Goal: Task Accomplishment & Management: Complete application form

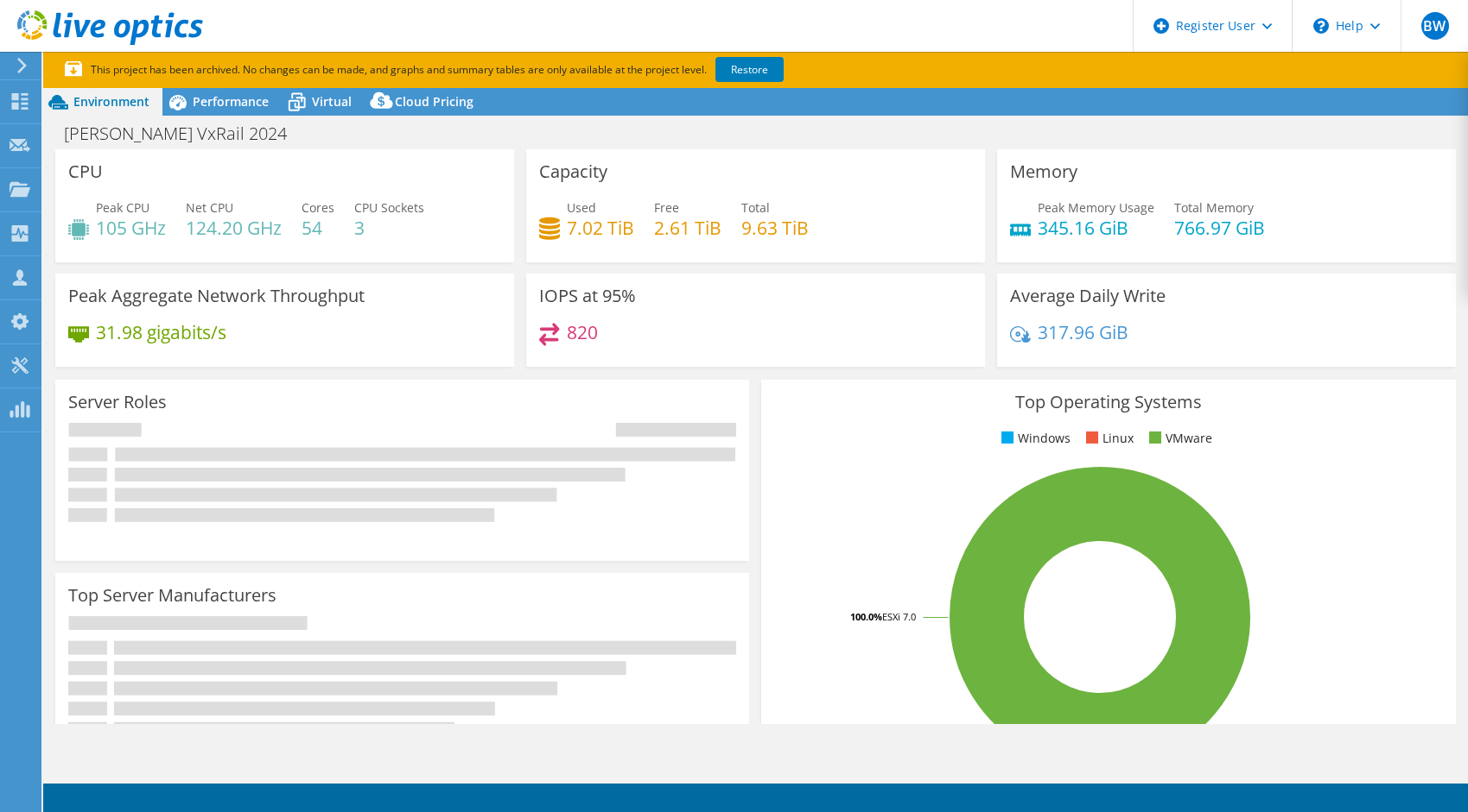
select select "USEast"
select select "USD"
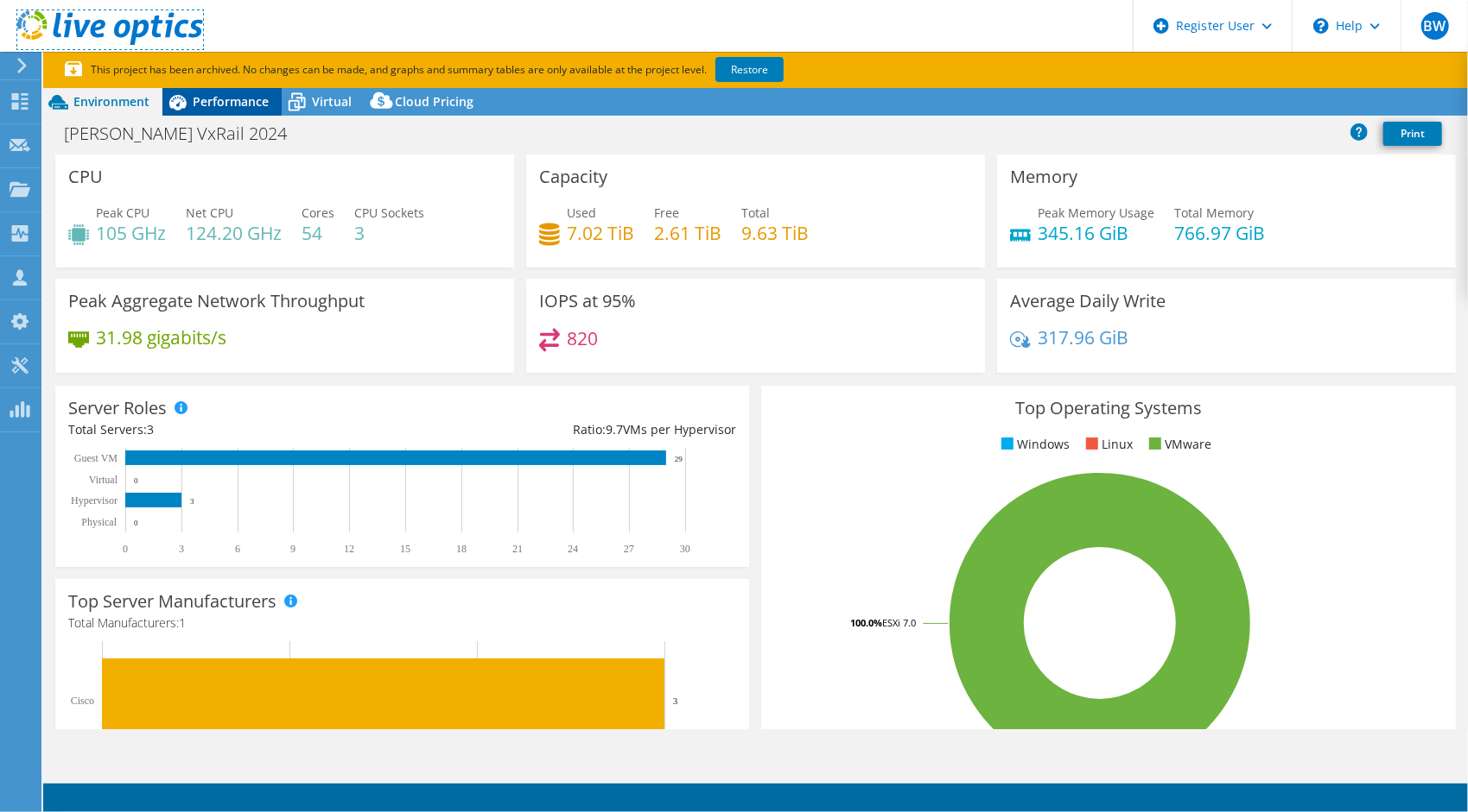
click at [126, 32] on use at bounding box center [110, 27] width 186 height 34
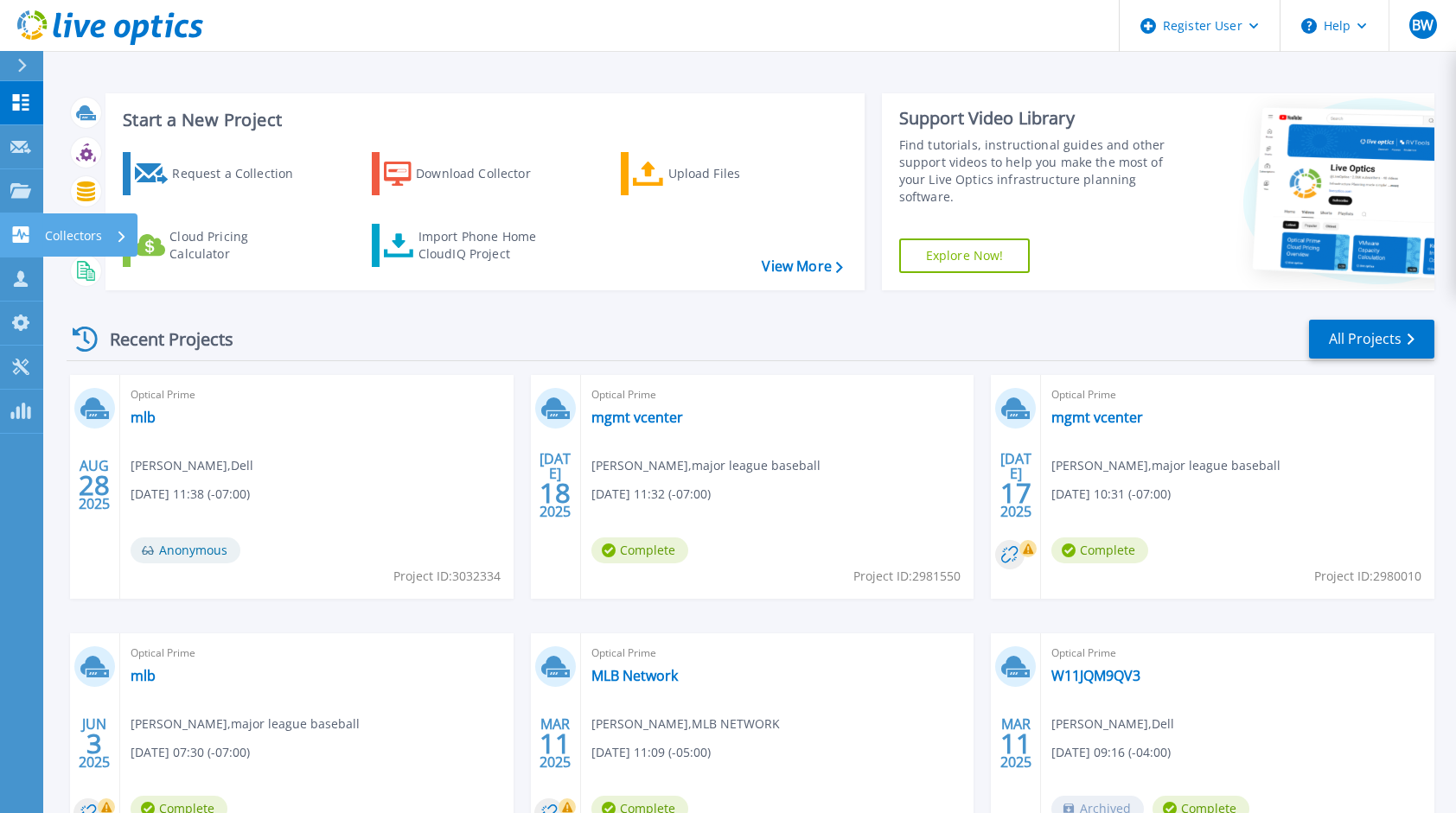
click at [17, 226] on icon at bounding box center [20, 234] width 20 height 17
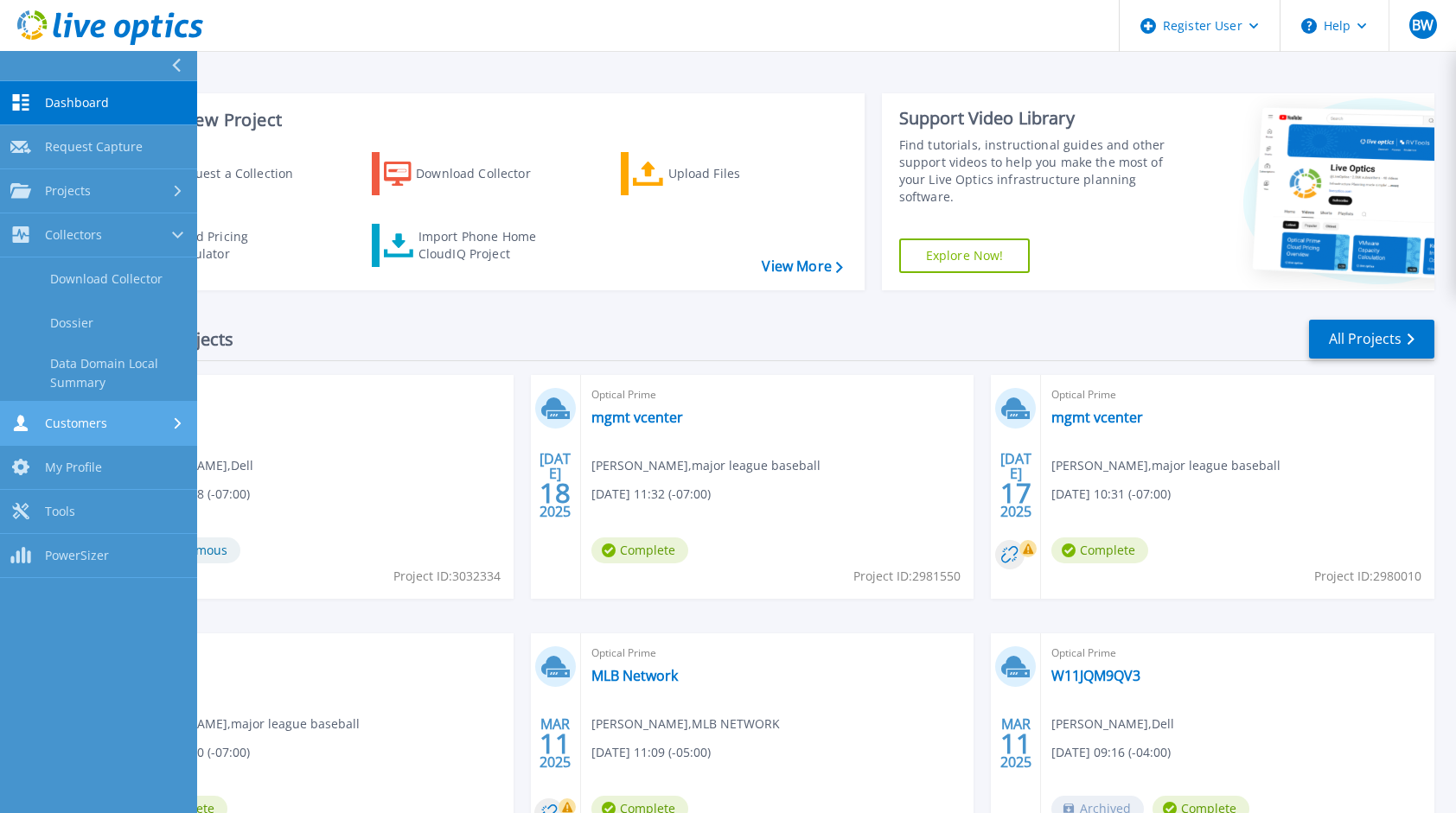
click at [101, 418] on span "Customers" at bounding box center [76, 424] width 62 height 16
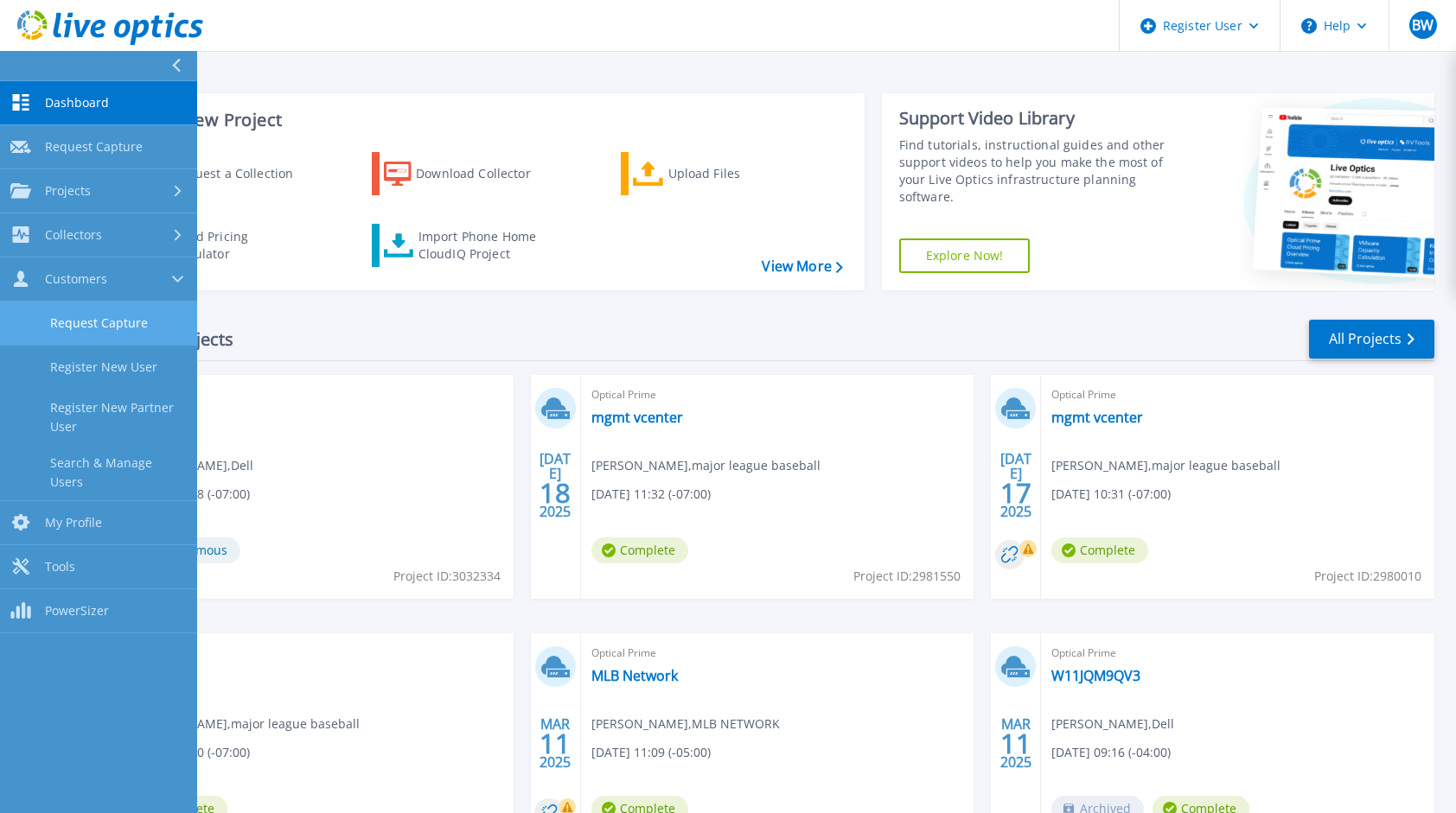
click at [140, 330] on link "Request Capture" at bounding box center [98, 323] width 197 height 44
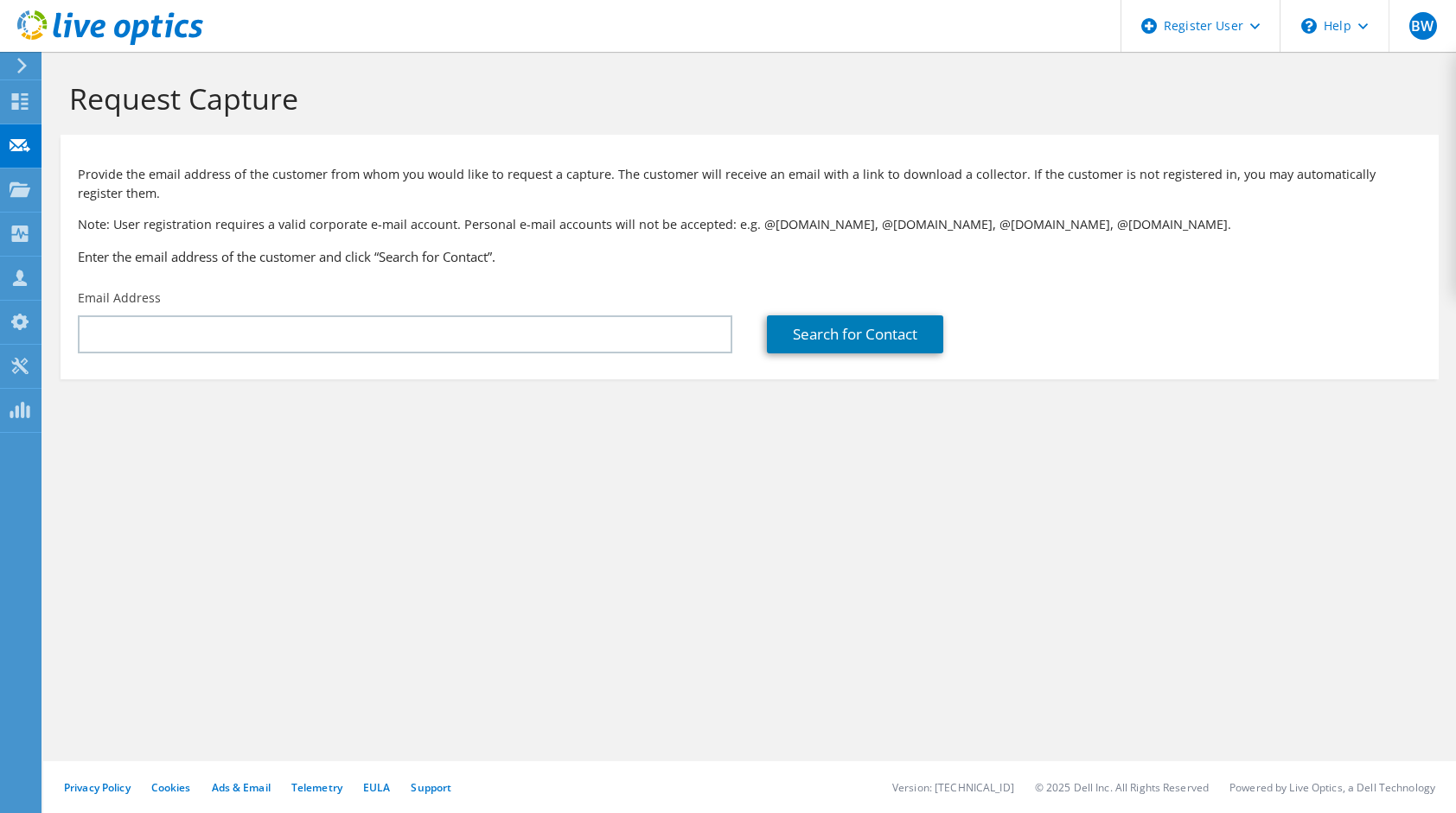
click at [374, 309] on div "Email Address" at bounding box center [405, 321] width 689 height 81
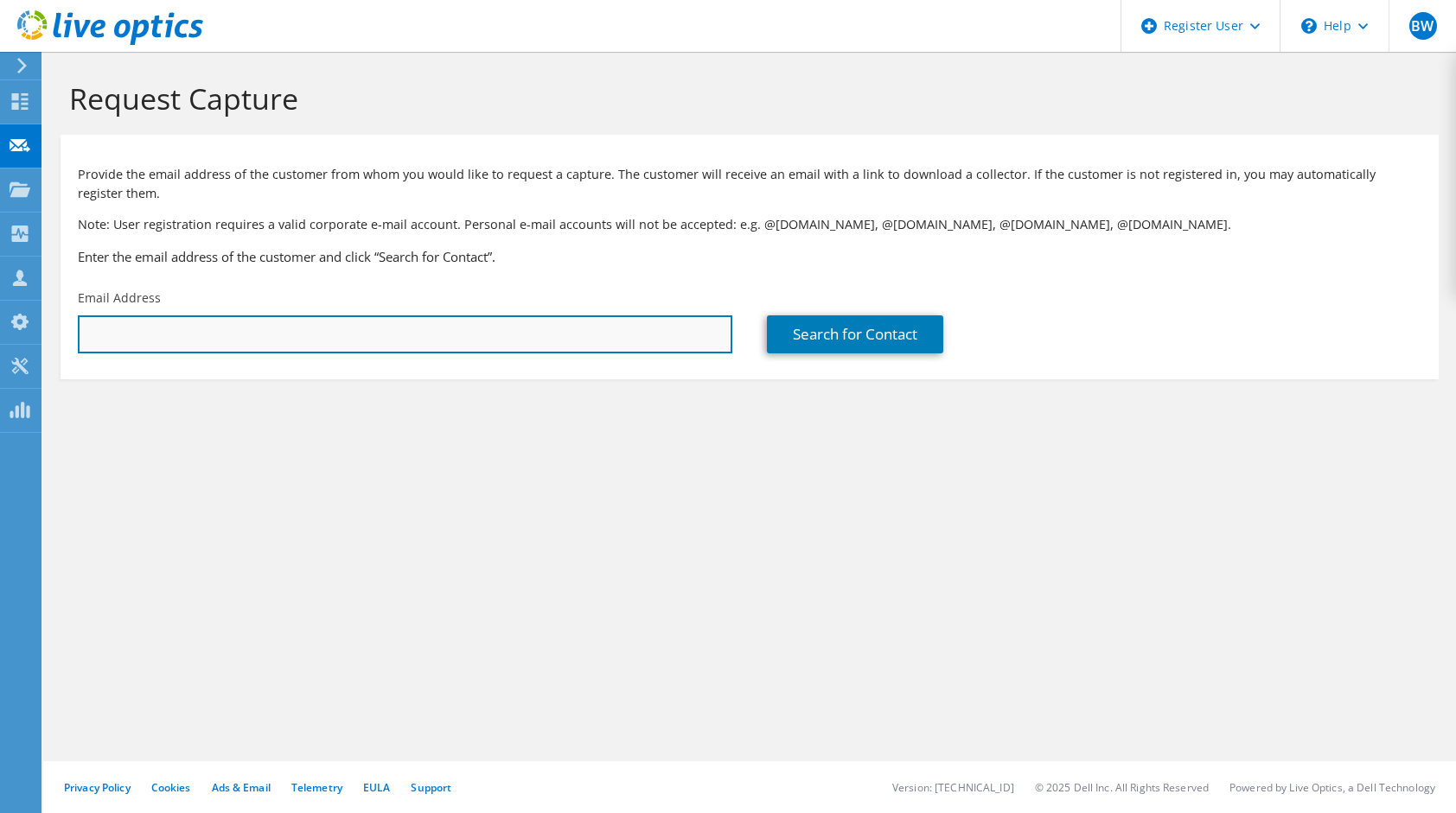
click at [351, 322] on input "text" at bounding box center [405, 334] width 654 height 38
click at [334, 337] on input "text" at bounding box center [405, 334] width 654 height 38
paste input "mayur.lad@paramount.com"
type input "mayur.lad@paramount.com"
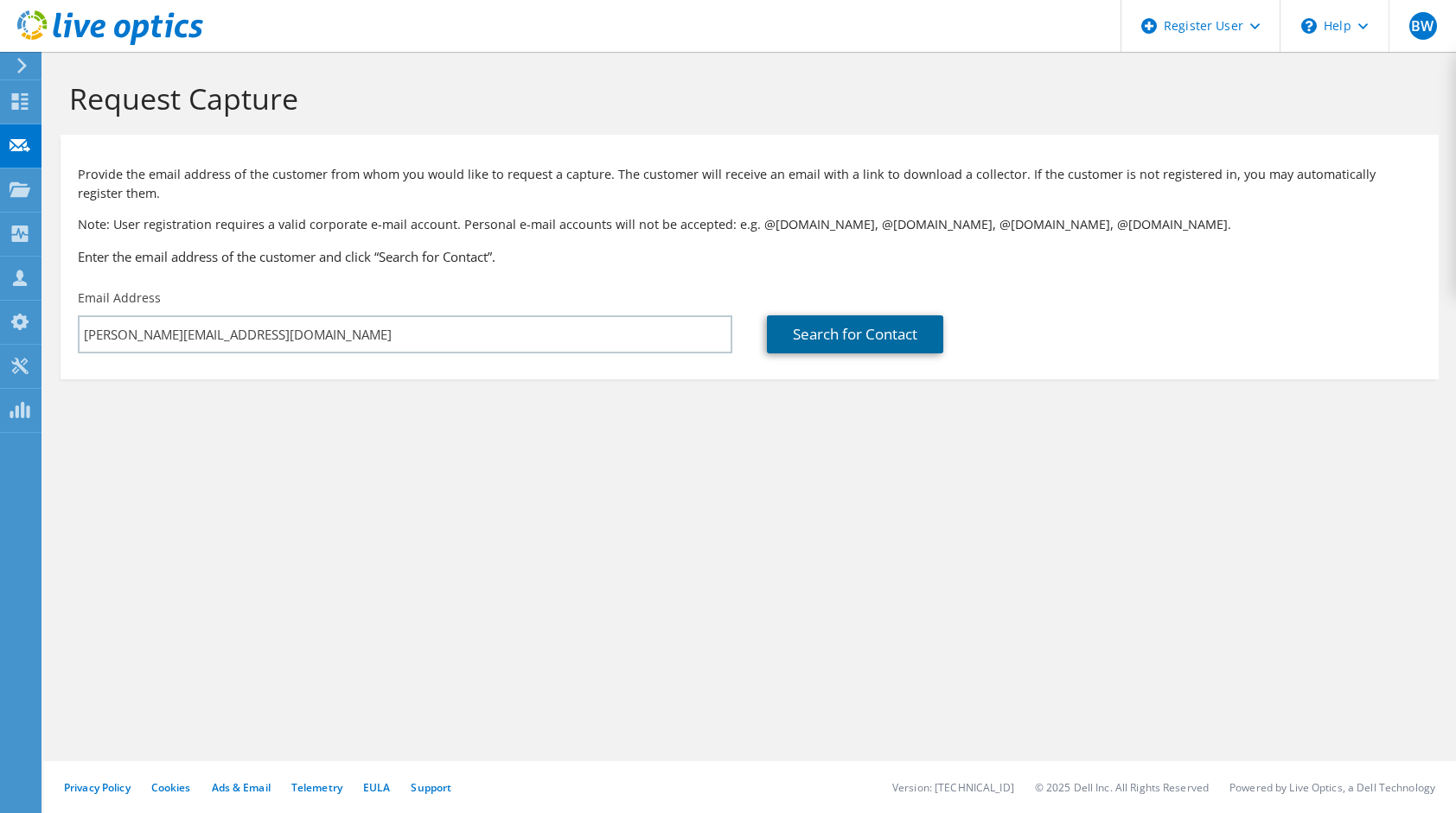
click at [919, 329] on link "Search for Contact" at bounding box center [855, 334] width 177 height 38
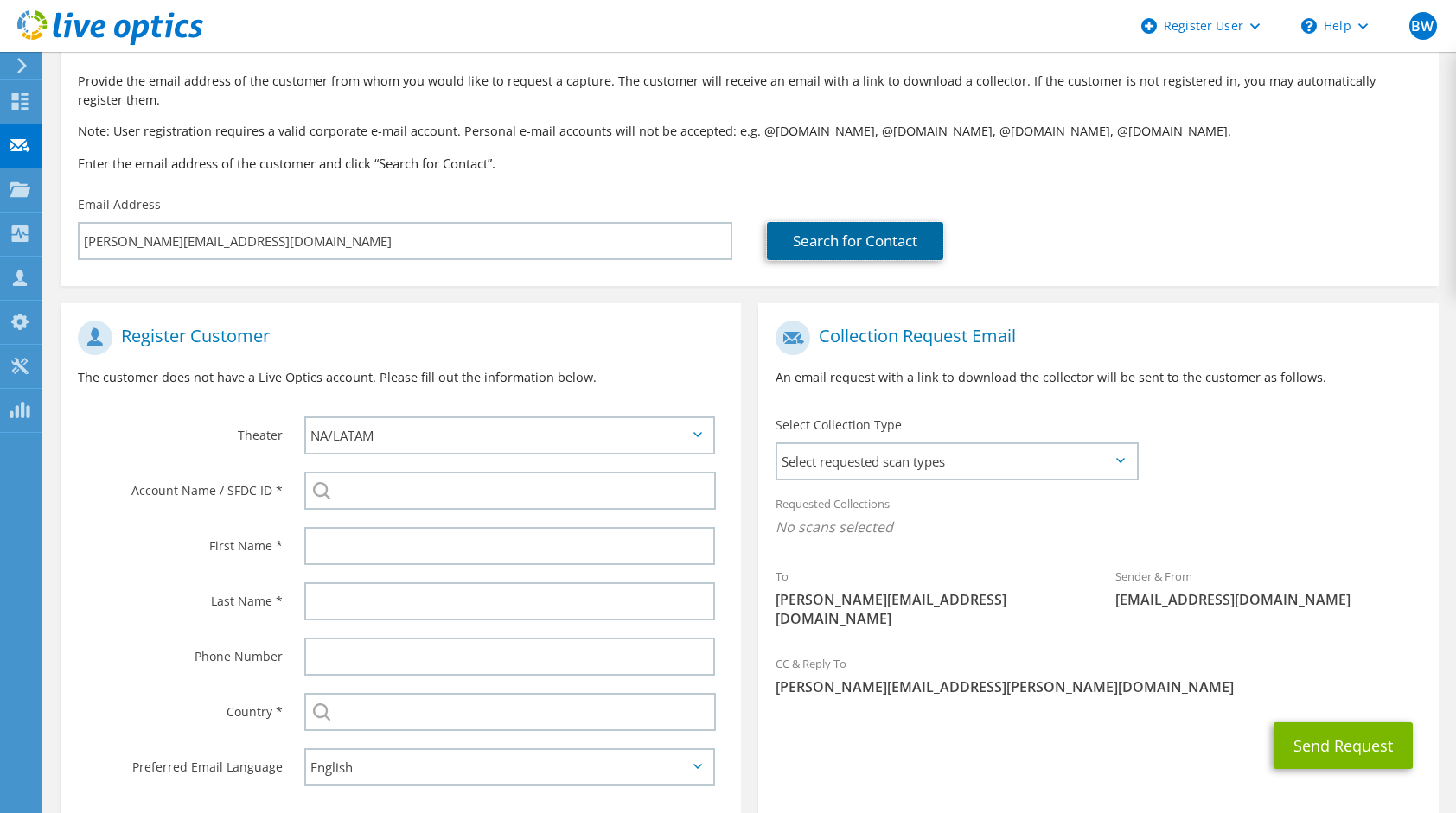
scroll to position [173, 0]
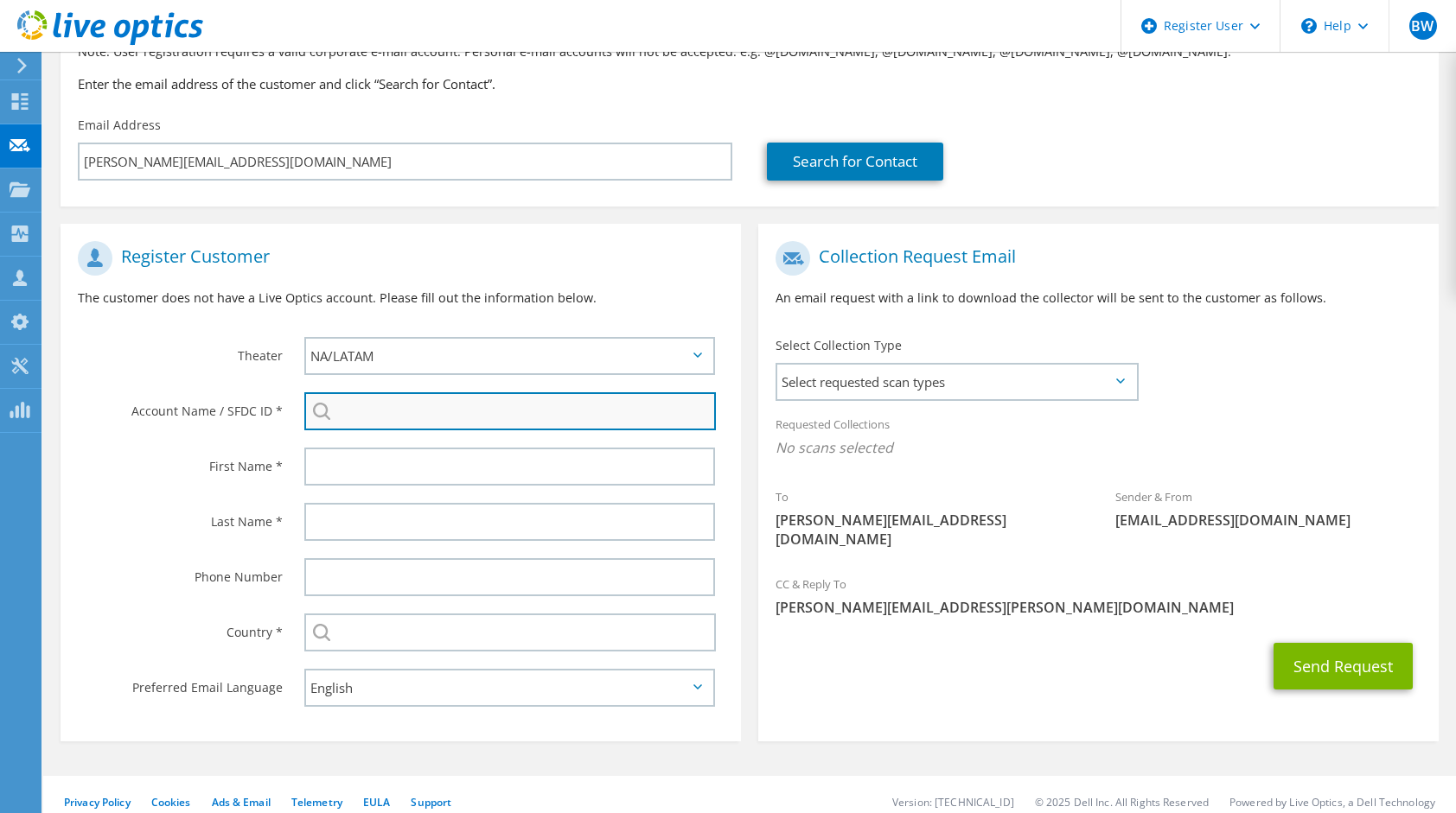
drag, startPoint x: 368, startPoint y: 409, endPoint x: 377, endPoint y: 410, distance: 9.1
click at [368, 409] on input "search" at bounding box center [510, 411] width 412 height 38
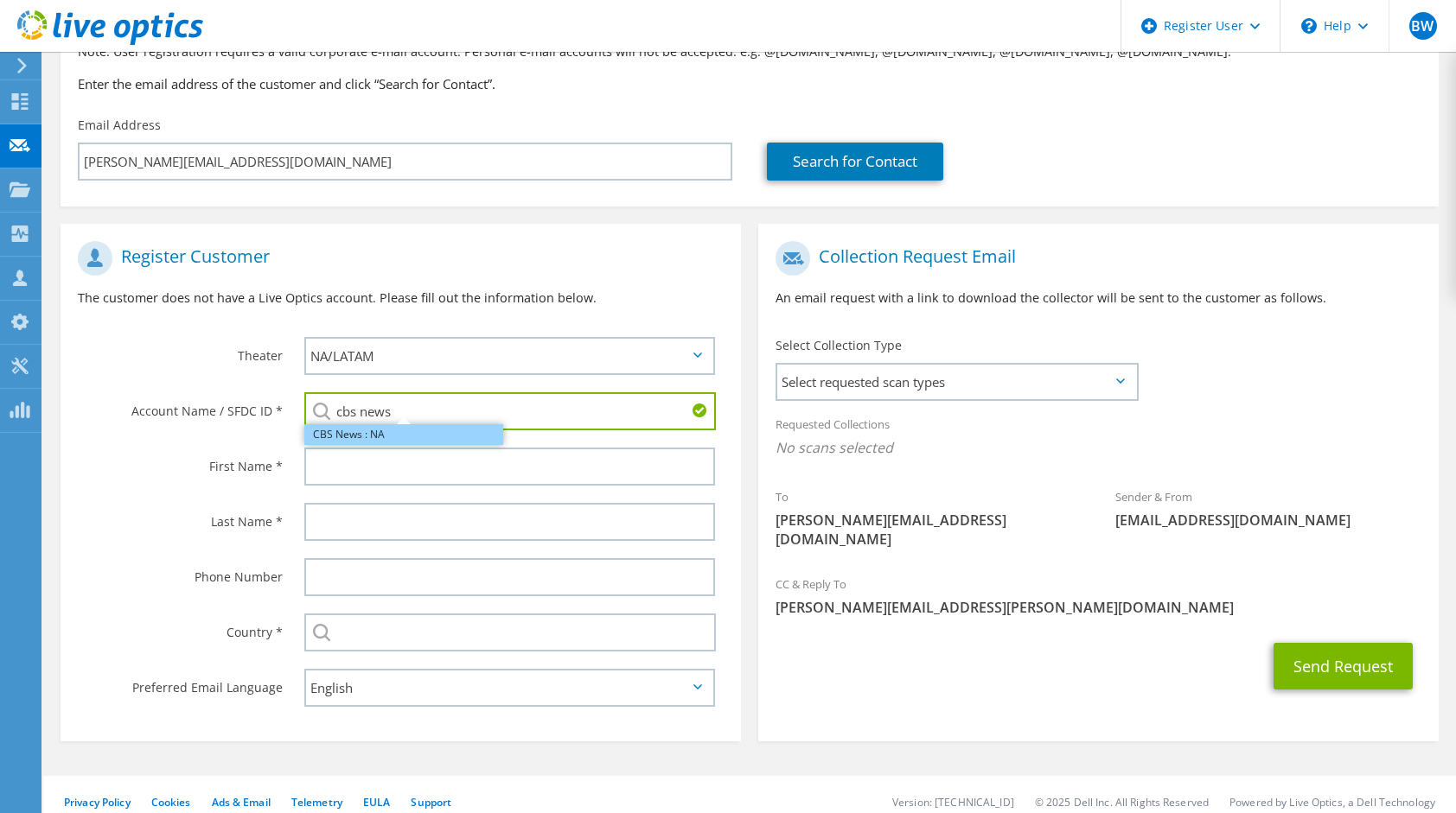
click at [365, 431] on li "CBS News : NA" at bounding box center [404, 434] width 199 height 20
type input "CBS News : NA"
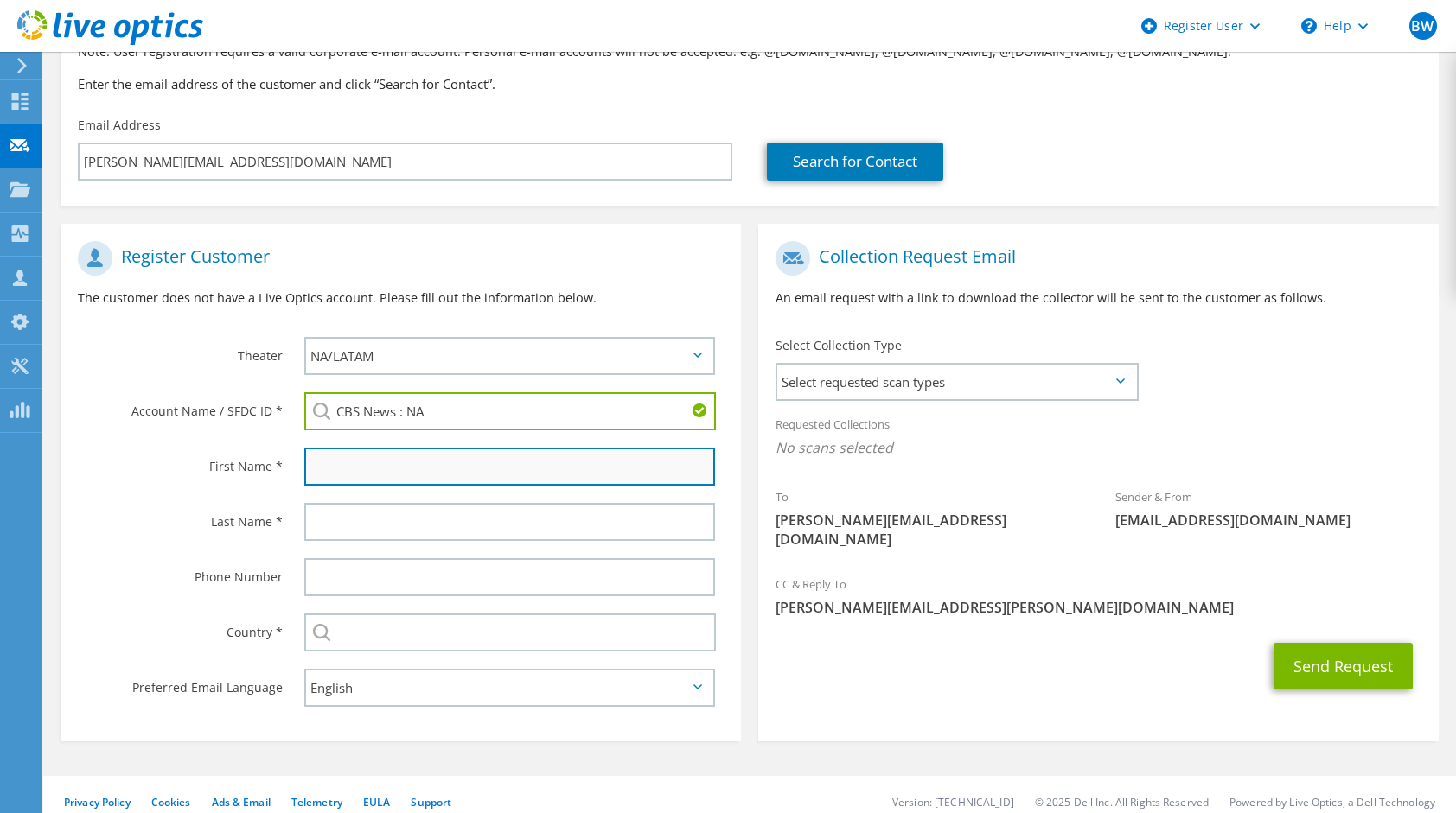
click at [366, 453] on input "text" at bounding box center [509, 466] width 411 height 38
type input "B"
type input "Mayur"
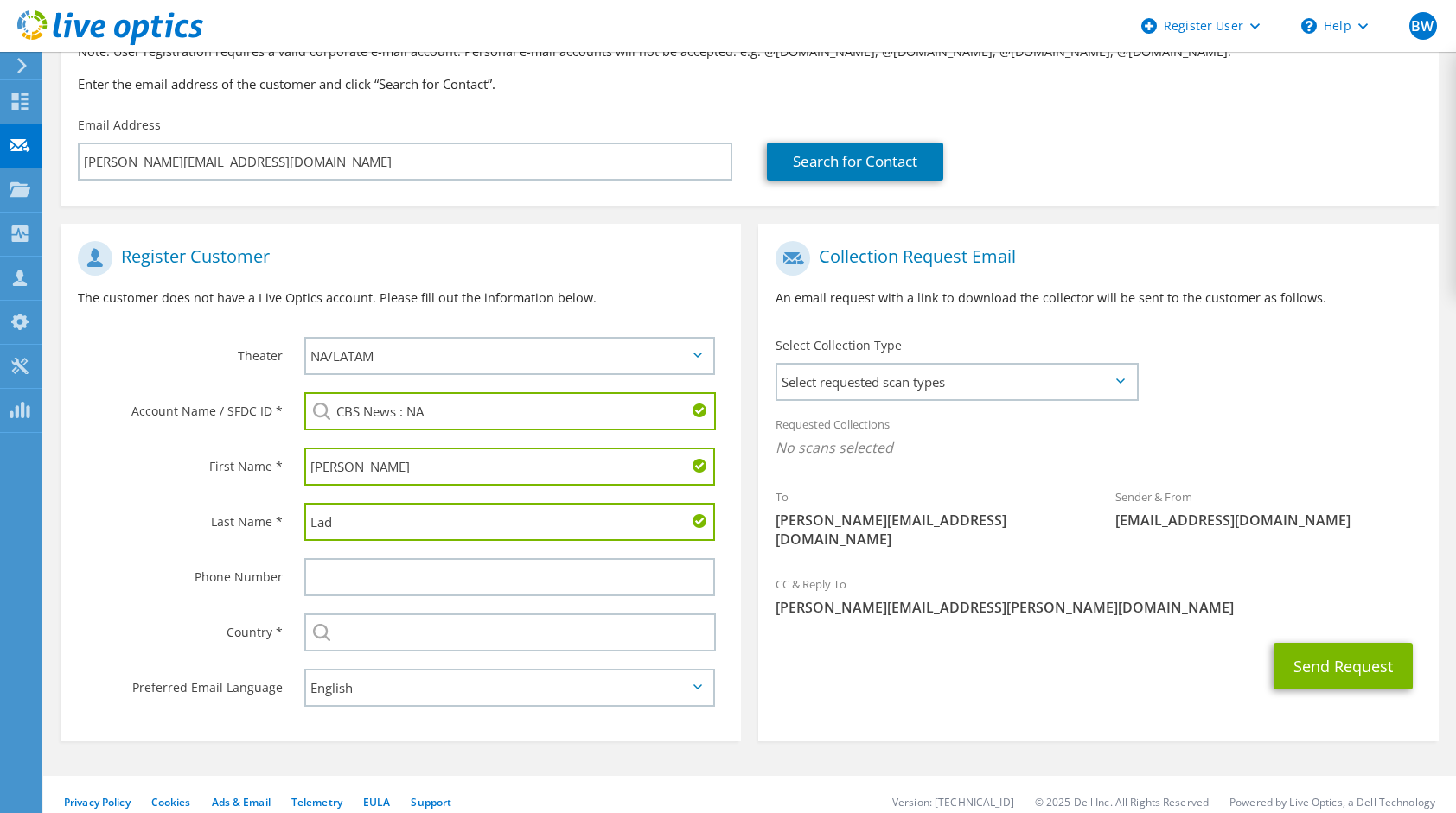
type input "Lad"
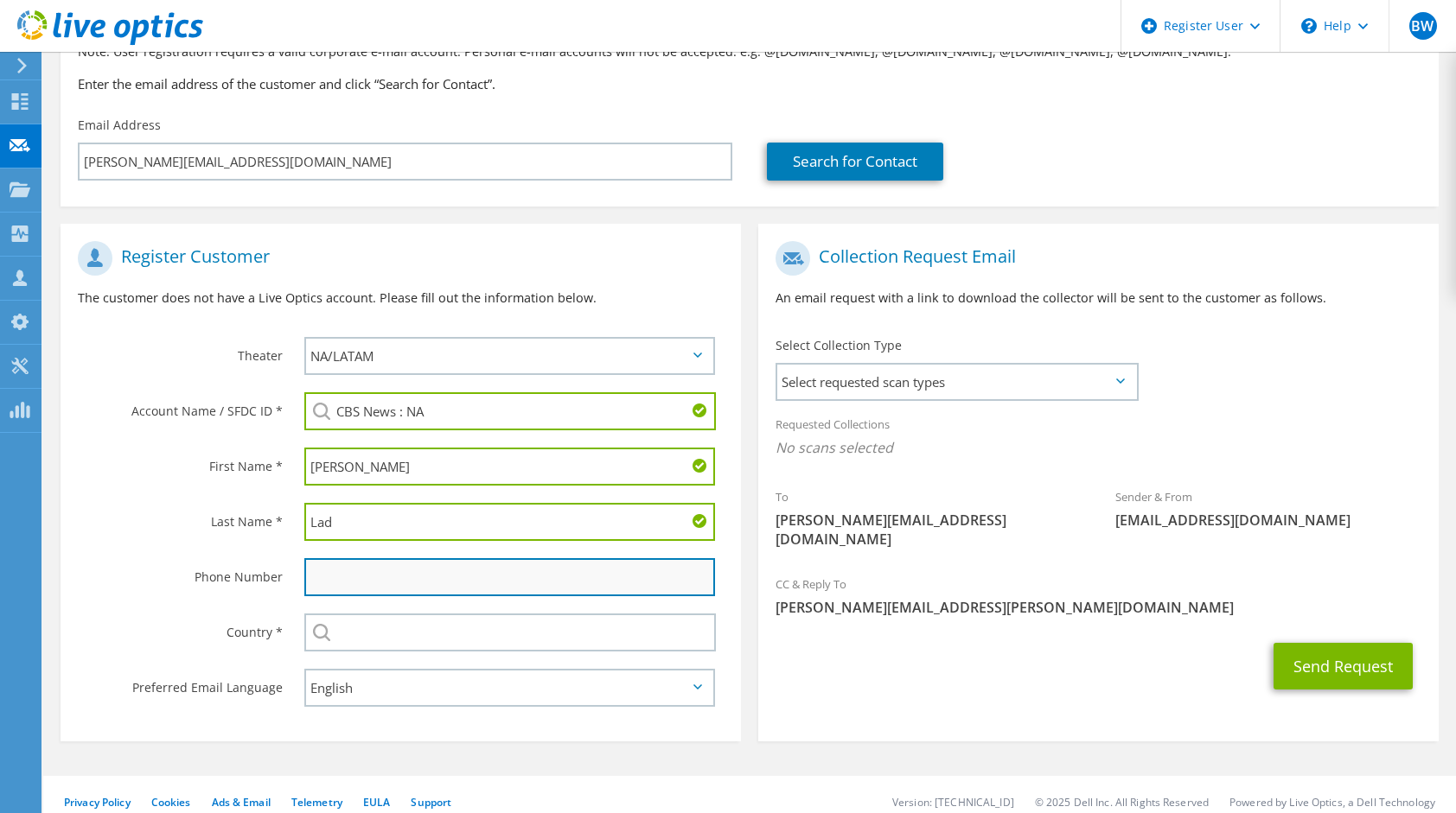
paste input "917.207.6121"
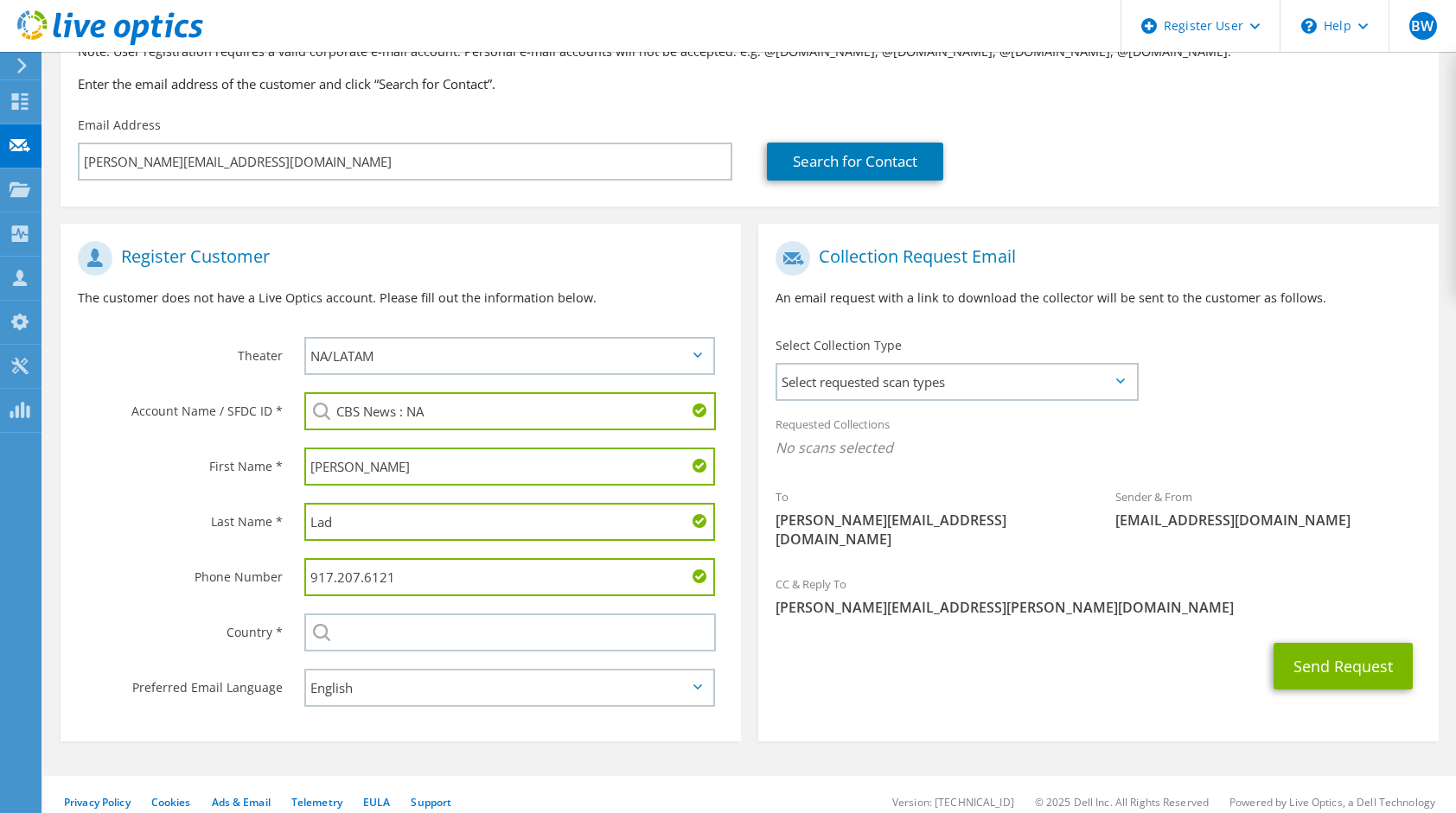
click at [341, 580] on input "917.207.6121" at bounding box center [509, 577] width 411 height 38
drag, startPoint x: 335, startPoint y: 580, endPoint x: 389, endPoint y: 584, distance: 54.1
click at [335, 579] on input "917.207.6121" at bounding box center [509, 577] width 411 height 38
type input "9172076121"
click at [377, 645] on input "text" at bounding box center [510, 633] width 412 height 38
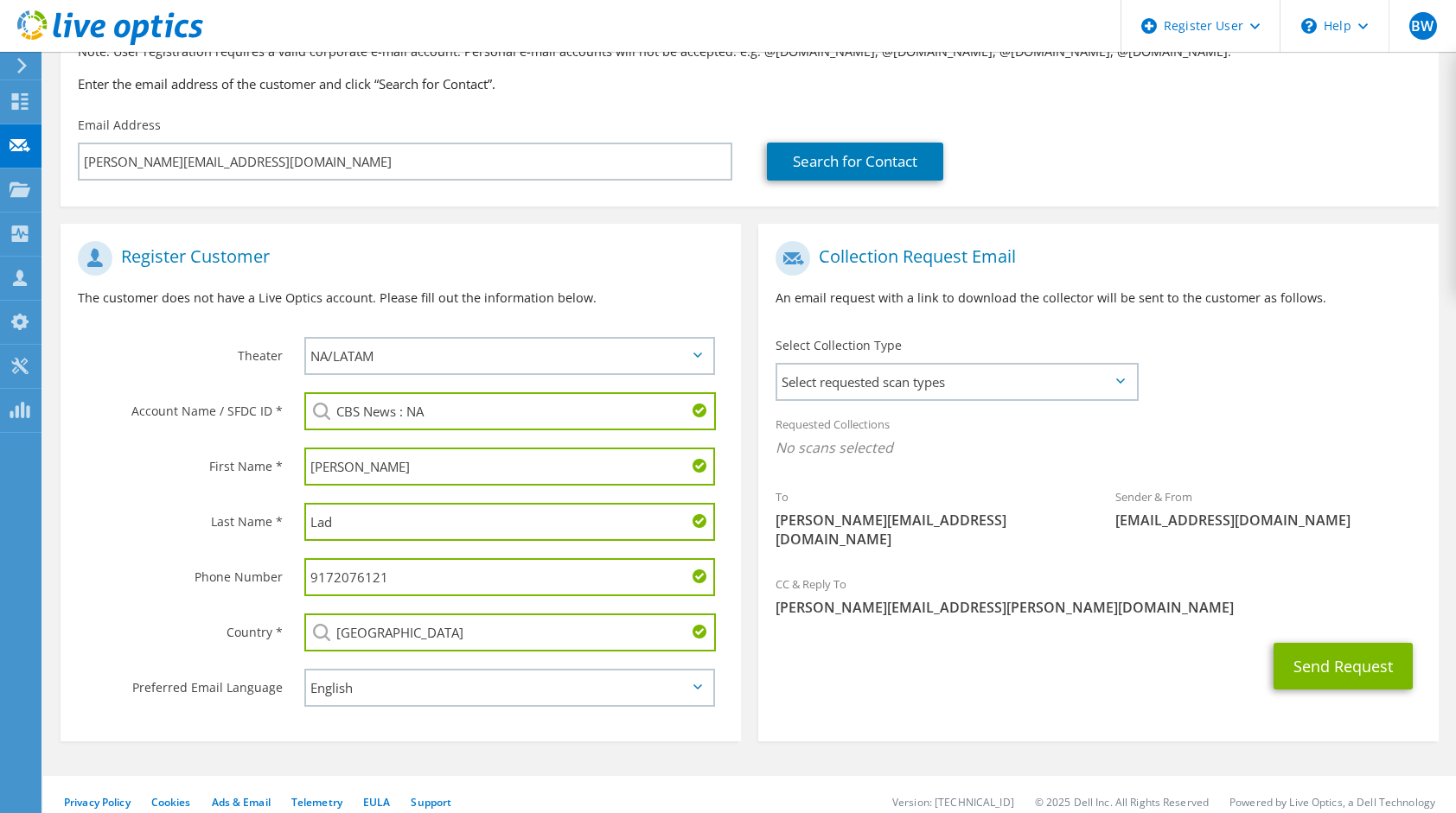
type input "United States"
click at [881, 672] on div "Send Request" at bounding box center [1099, 667] width 681 height 64
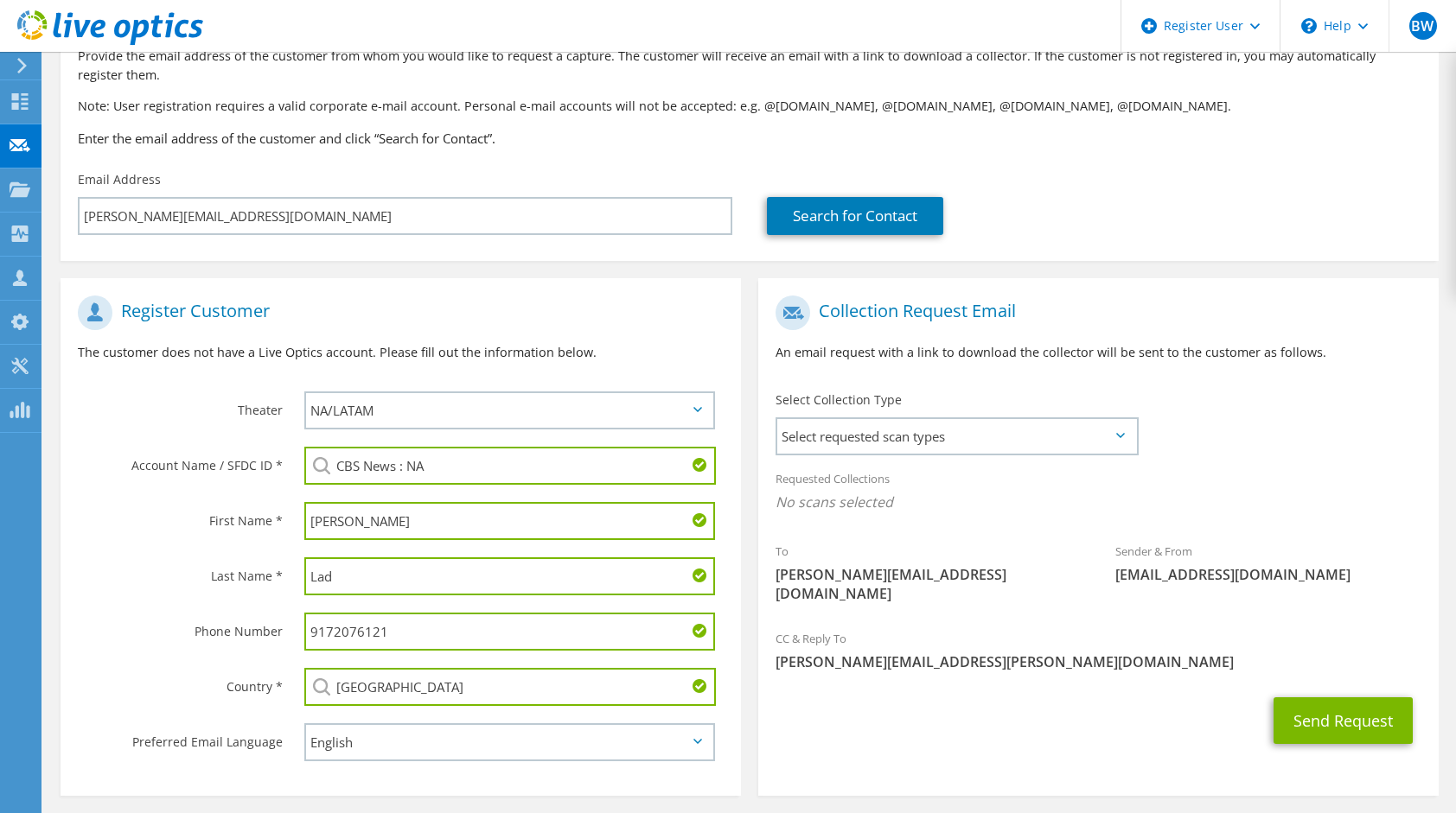
scroll to position [192, 0]
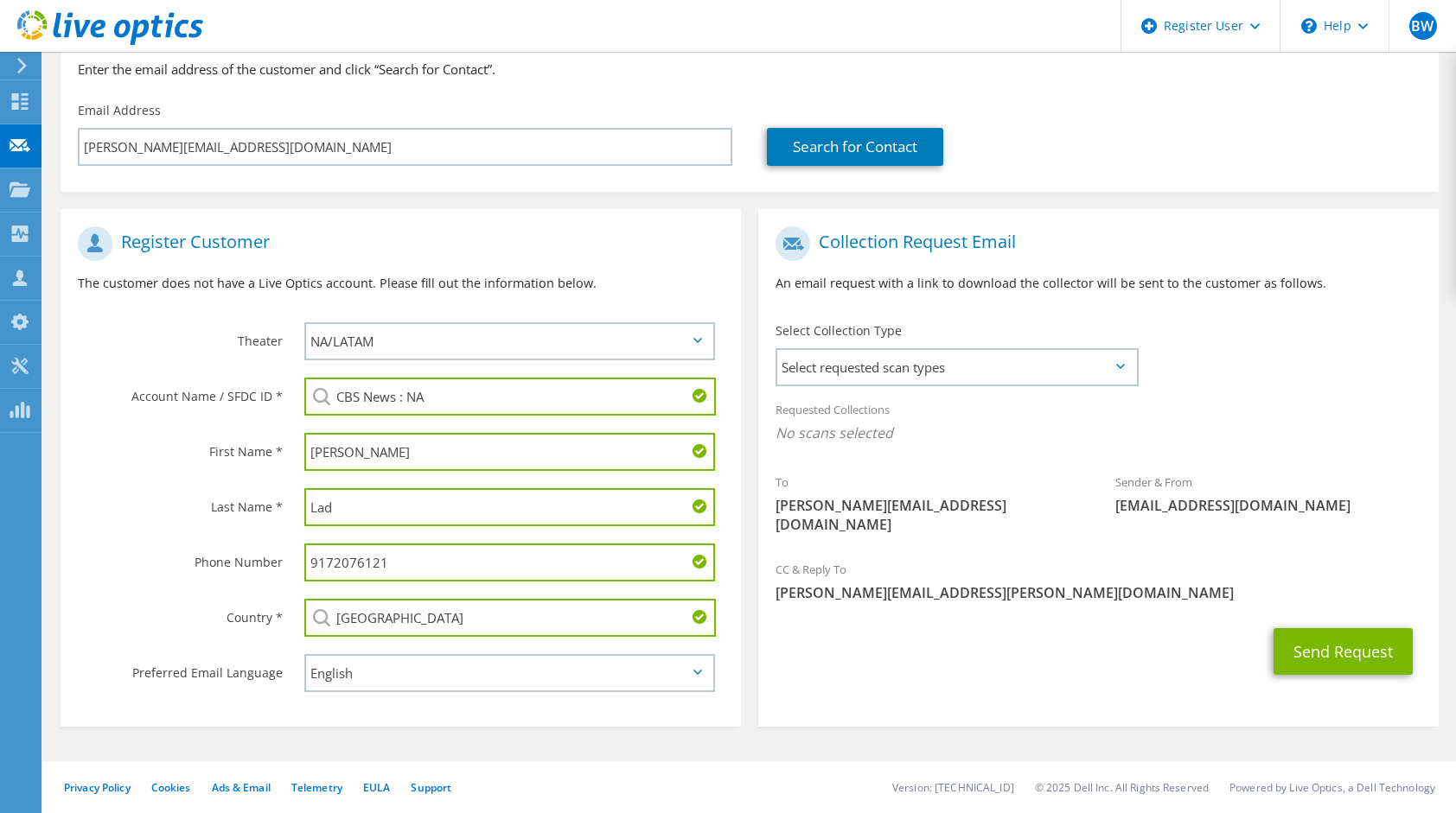
click at [987, 673] on section "Collection Request Email An email request with a link to download the collector…" at bounding box center [1099, 468] width 681 height 518
click at [1037, 375] on span "Select requested scan types" at bounding box center [957, 367] width 359 height 34
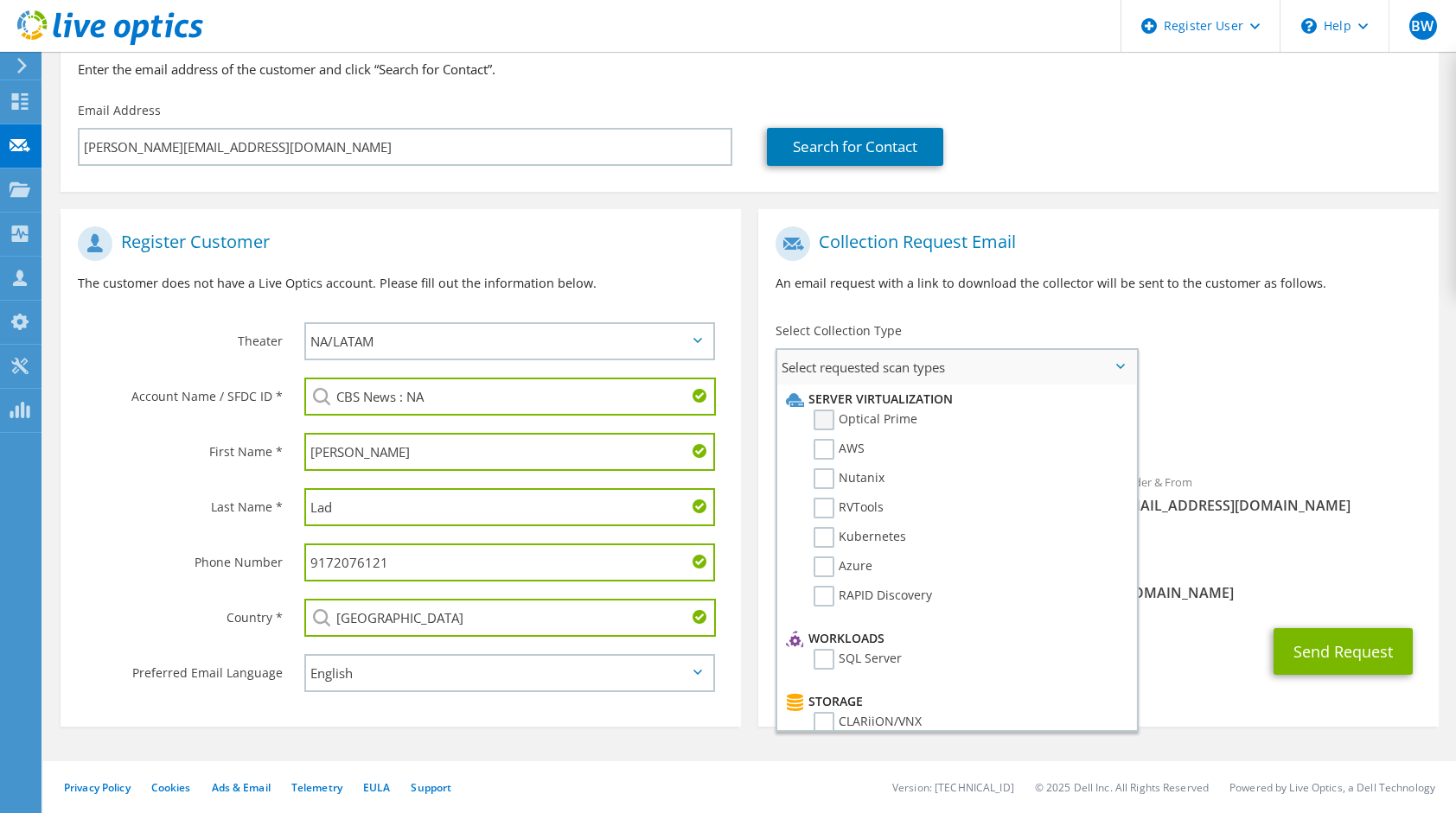
click at [869, 424] on label "Optical Prime" at bounding box center [865, 419] width 103 height 20
click at [0, 0] on input "Optical Prime" at bounding box center [0, 0] width 0 height 0
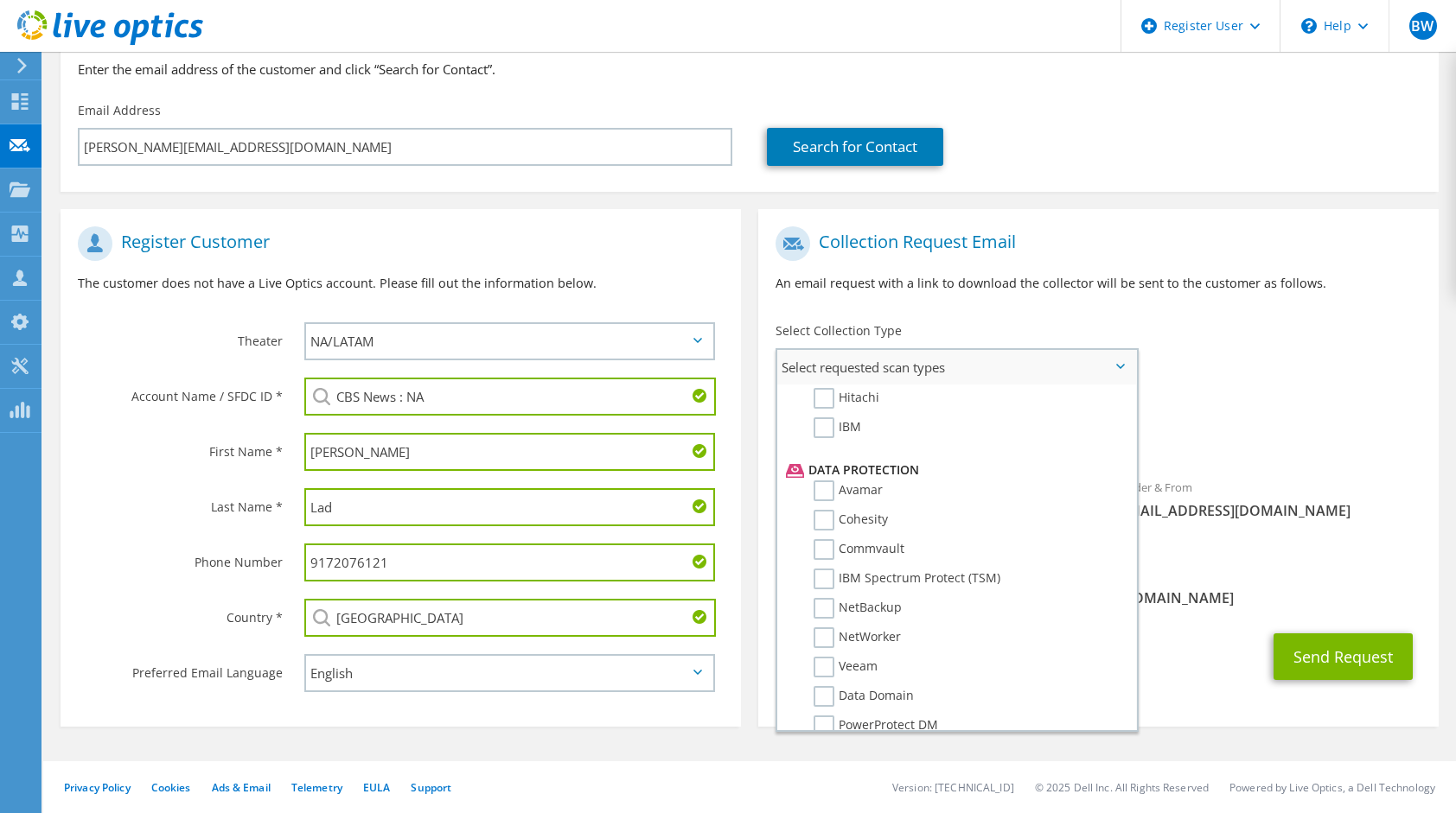
scroll to position [763, 0]
click at [1187, 561] on div "CC & Reply To Brandon.Wu@dell.com" at bounding box center [1099, 586] width 681 height 59
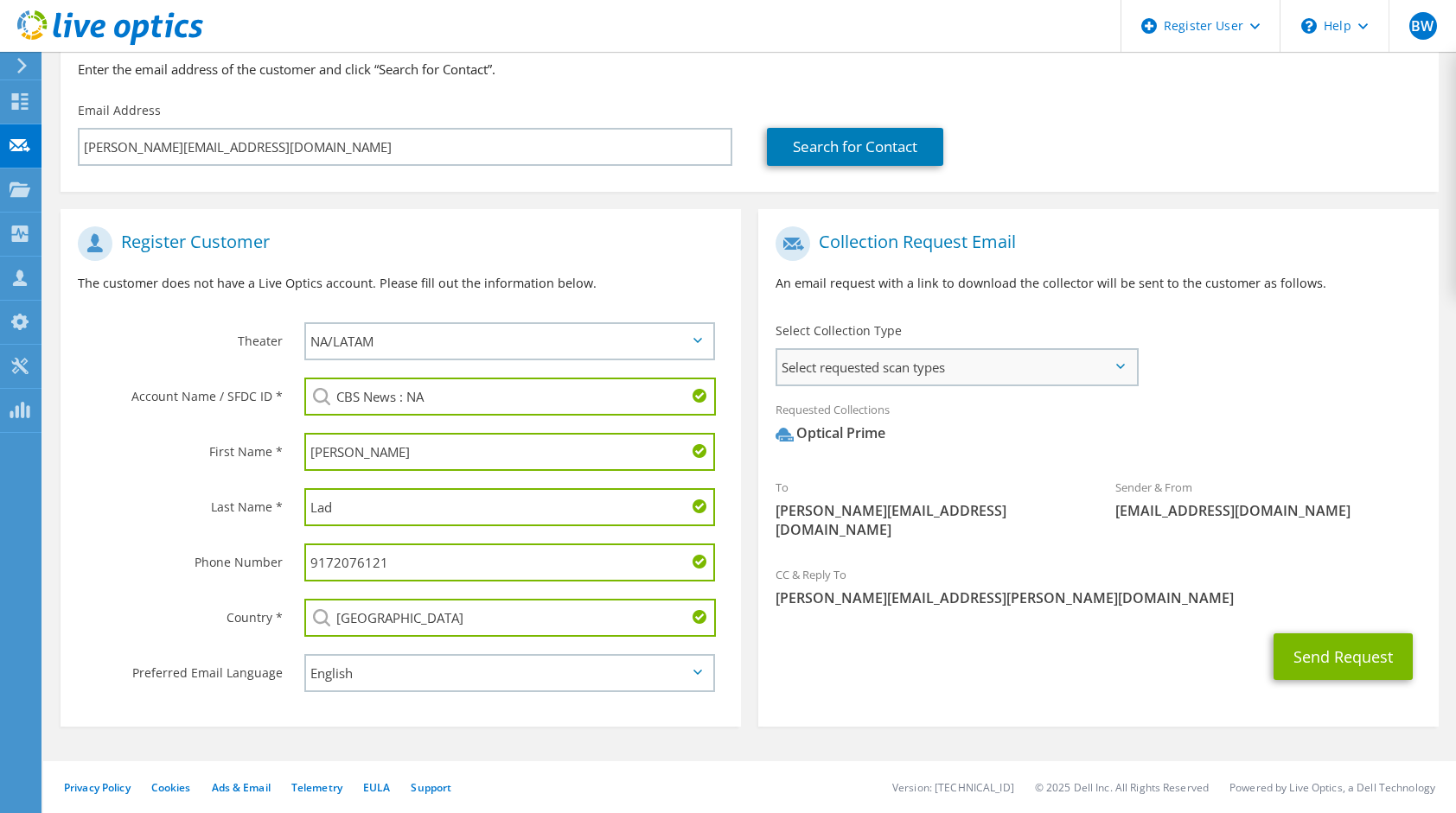
click at [940, 369] on span "Select requested scan types" at bounding box center [957, 367] width 359 height 34
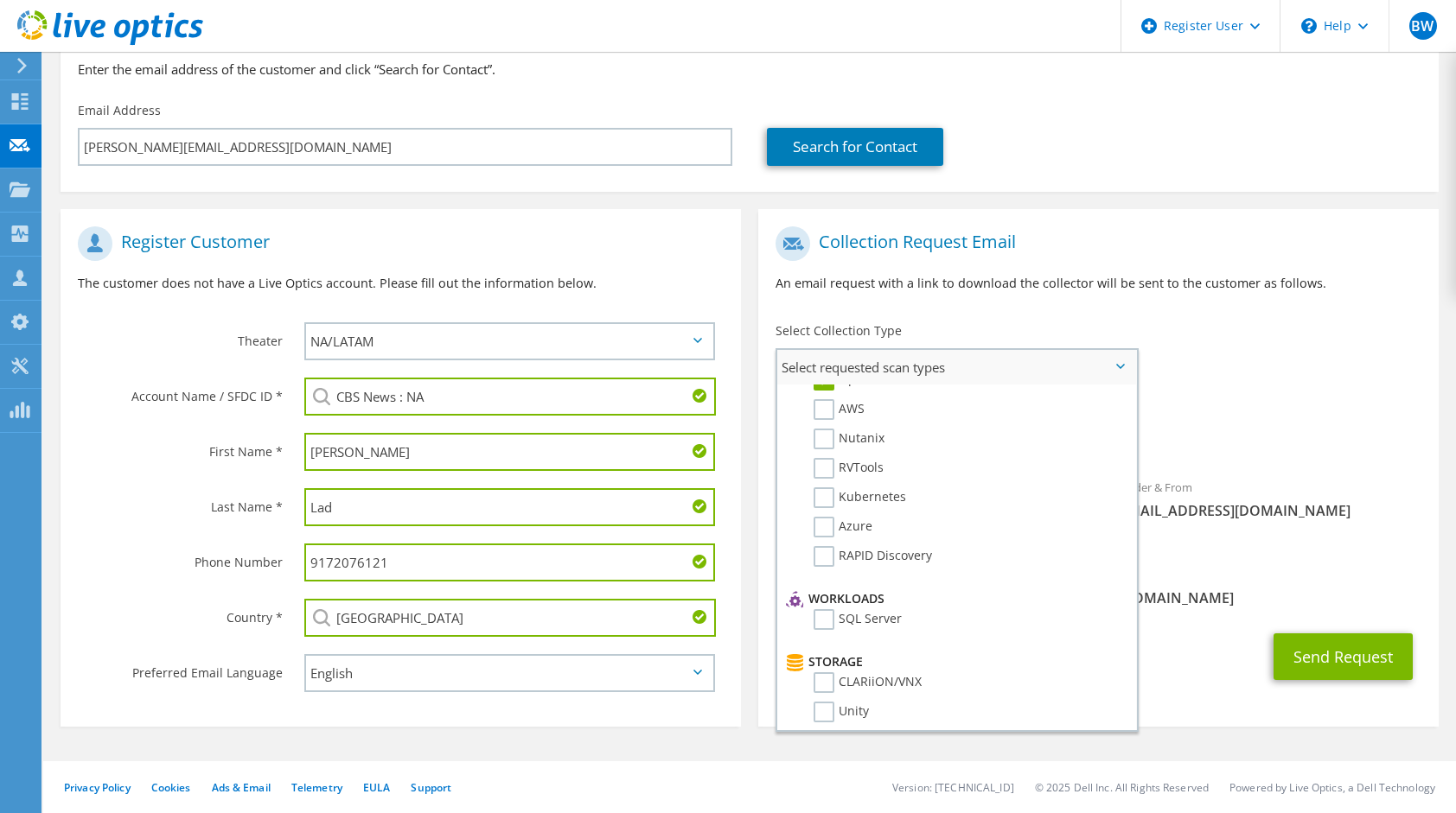
scroll to position [0, 0]
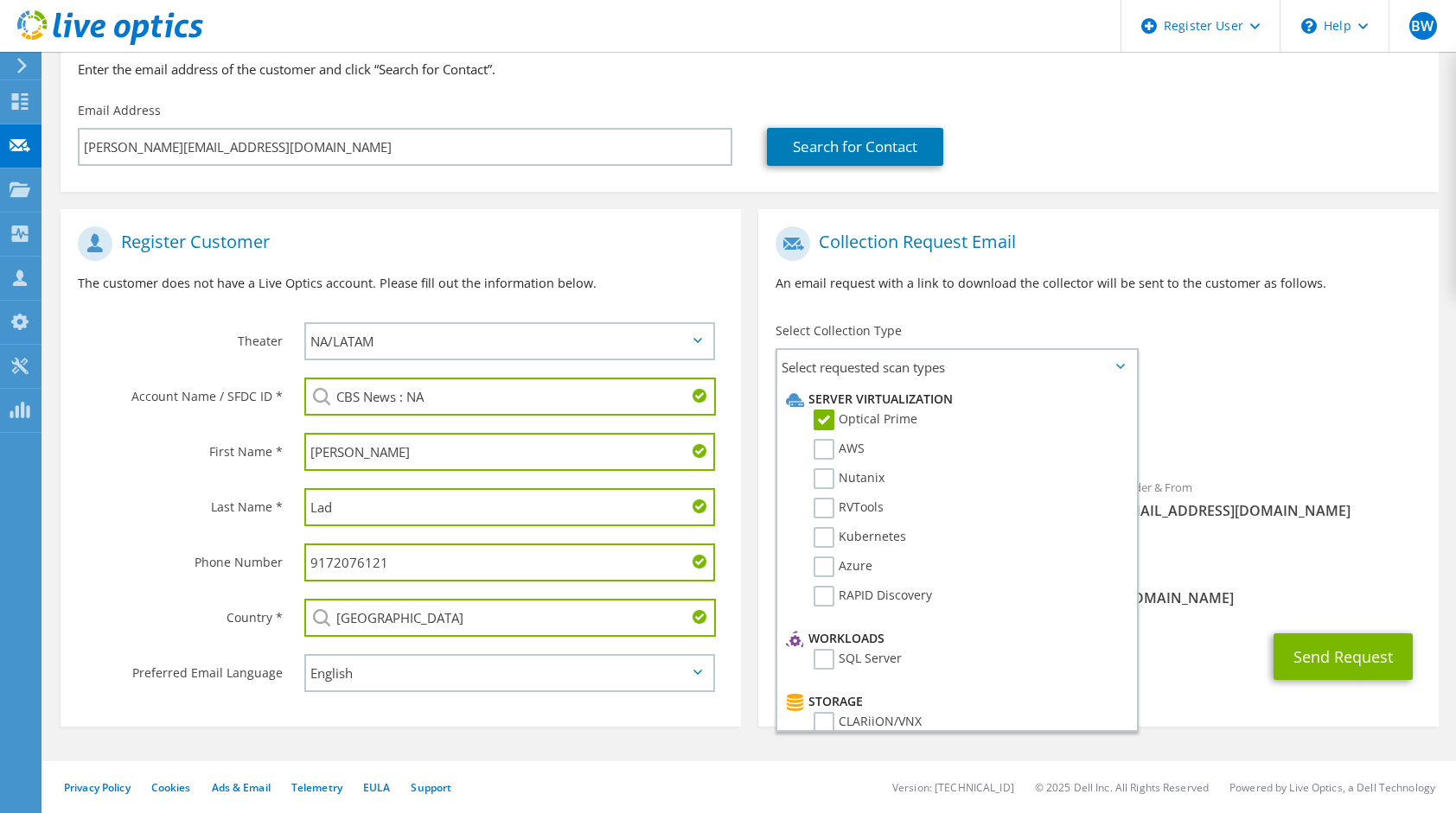
click at [1384, 432] on span "Optical Prime" at bounding box center [1098, 438] width 646 height 28
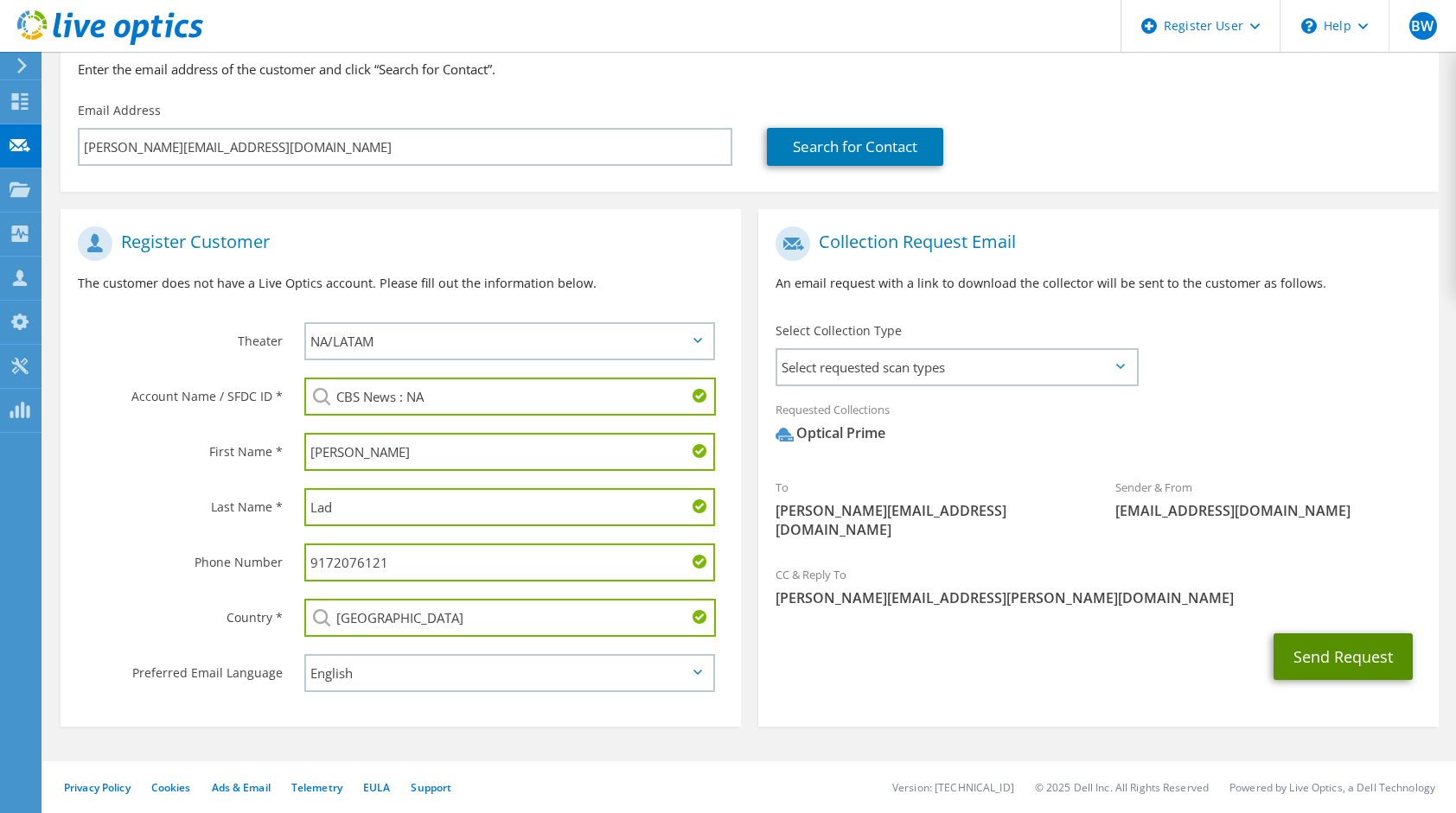
click at [1366, 634] on button "Send Request" at bounding box center [1343, 657] width 139 height 47
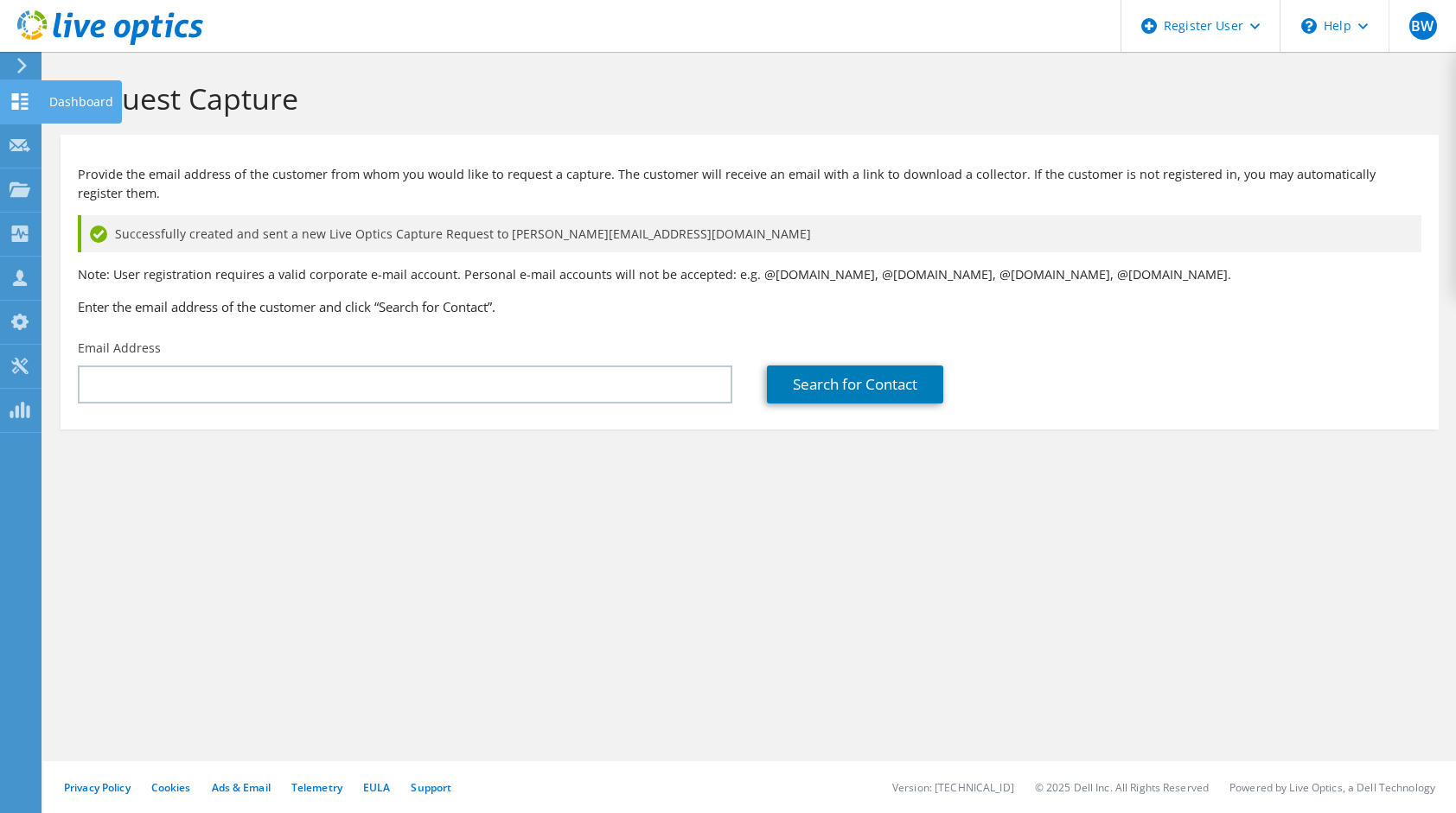
click at [95, 107] on div "Dashboard" at bounding box center [81, 101] width 81 height 43
